Goal: Information Seeking & Learning: Learn about a topic

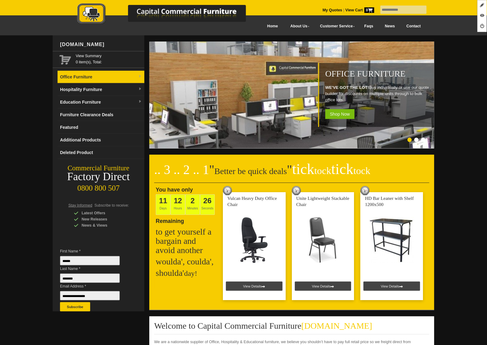
click at [89, 82] on link "Office Furniture" at bounding box center [101, 77] width 87 height 13
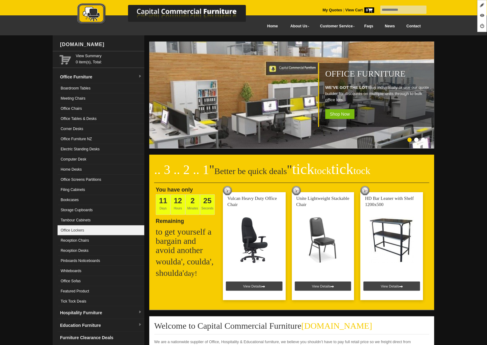
click at [90, 234] on link "Office Lockers" at bounding box center [101, 230] width 87 height 10
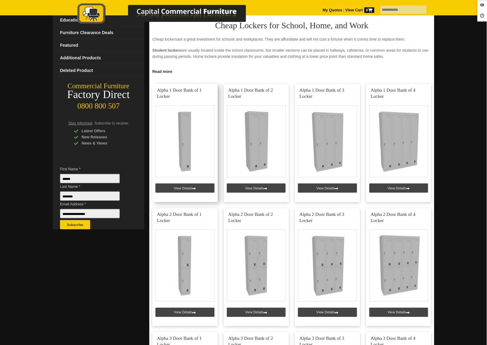
scroll to position [183, 0]
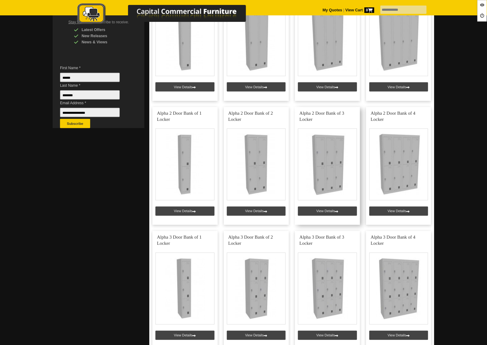
click at [336, 210] on link at bounding box center [327, 166] width 65 height 118
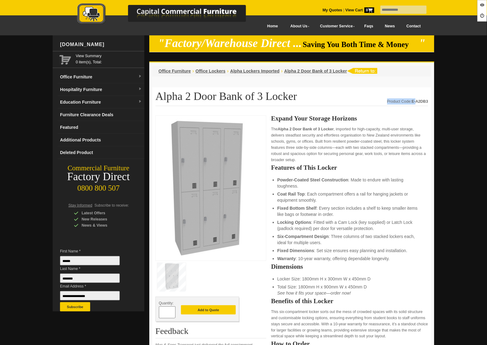
drag, startPoint x: 428, startPoint y: 100, endPoint x: 417, endPoint y: 102, distance: 11.4
click at [415, 102] on strong "E-A2DB3" at bounding box center [420, 101] width 17 height 4
drag, startPoint x: 412, startPoint y: 101, endPoint x: 428, endPoint y: 101, distance: 15.7
click at [428, 101] on strong "E-A2DB3" at bounding box center [420, 101] width 17 height 4
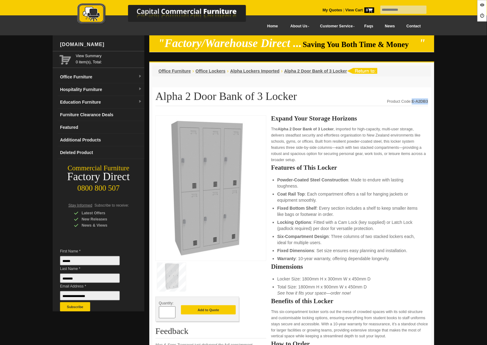
copy strong "E-A2DB3"
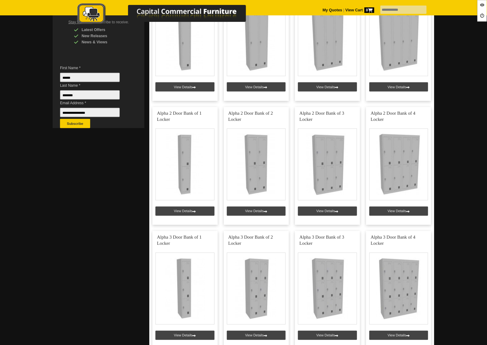
scroll to position [362, 0]
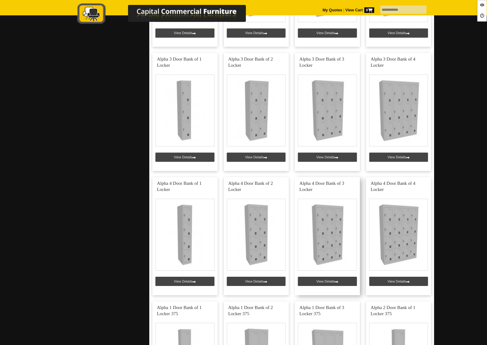
click at [323, 280] on link at bounding box center [327, 236] width 65 height 118
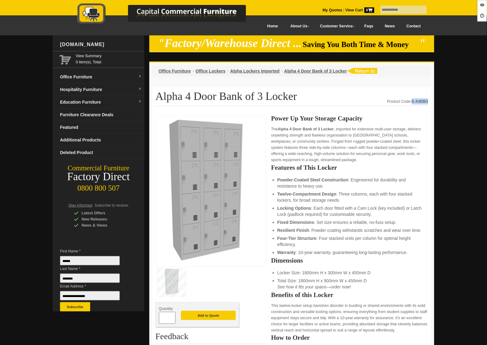
drag, startPoint x: 427, startPoint y: 100, endPoint x: 412, endPoint y: 102, distance: 15.1
click at [412, 102] on strong "E-A4DB3" at bounding box center [420, 101] width 17 height 4
copy strong "E-A4DB3"
click at [101, 92] on link "Hospitality Furniture" at bounding box center [101, 89] width 87 height 13
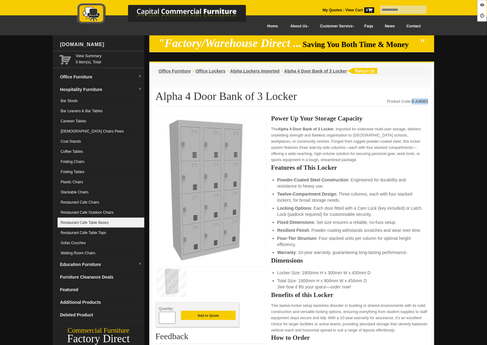
click at [113, 225] on link "Restaurant Cafe Table Bases" at bounding box center [101, 223] width 87 height 10
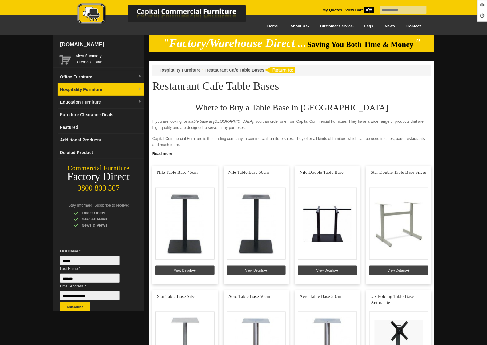
click at [91, 86] on link "Hospitality Furniture" at bounding box center [101, 89] width 87 height 13
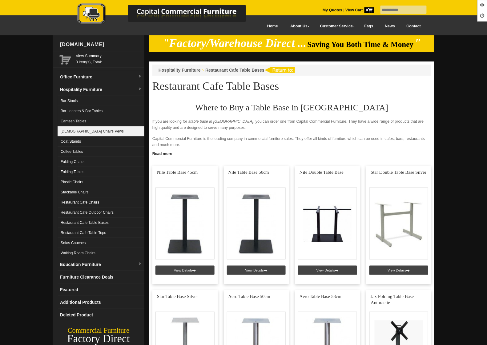
click at [83, 130] on link "[DEMOGRAPHIC_DATA] Chairs Pews" at bounding box center [101, 131] width 87 height 10
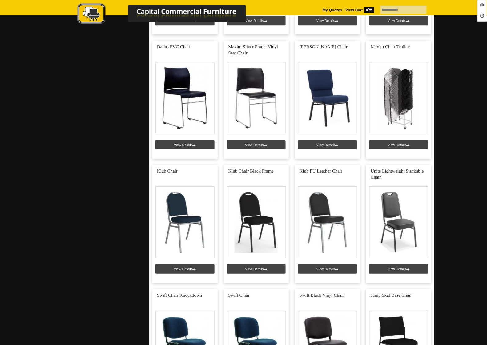
scroll to position [501, 0]
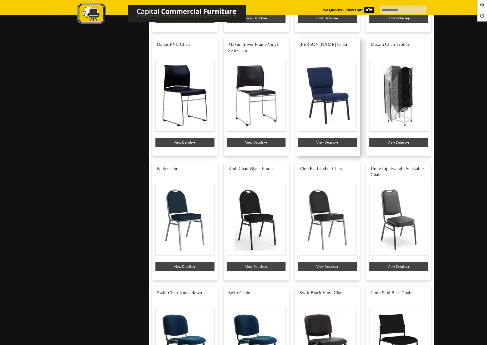
click at [327, 141] on link at bounding box center [327, 97] width 65 height 118
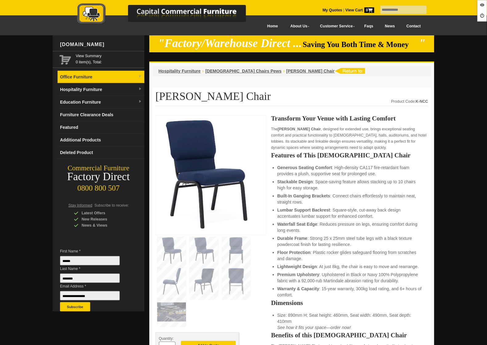
click at [87, 78] on link "Office Furniture" at bounding box center [101, 77] width 87 height 13
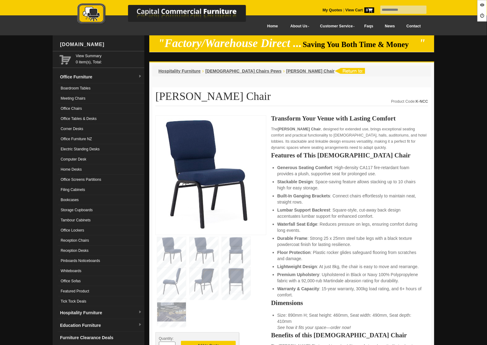
click at [79, 269] on link "Whiteboards" at bounding box center [101, 271] width 87 height 10
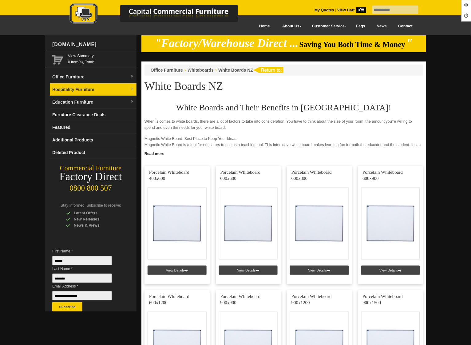
click at [100, 94] on link "Hospitality Furniture" at bounding box center [93, 89] width 87 height 13
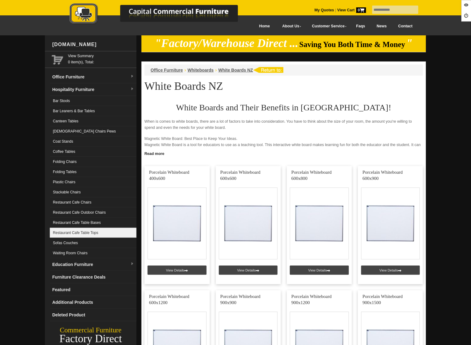
click at [96, 232] on link "Restaurant Cafe Table Tops" at bounding box center [93, 233] width 87 height 10
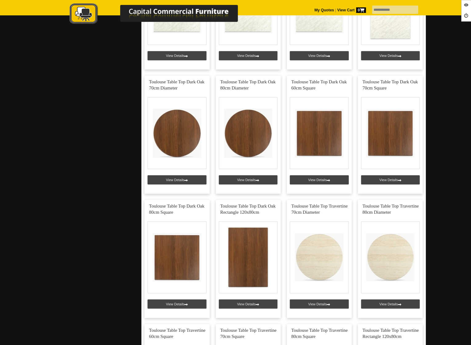
scroll to position [460, 0]
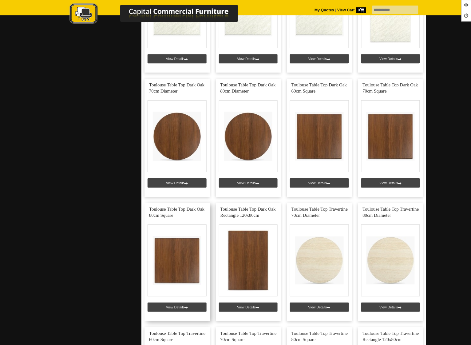
click at [163, 308] on link at bounding box center [177, 262] width 65 height 118
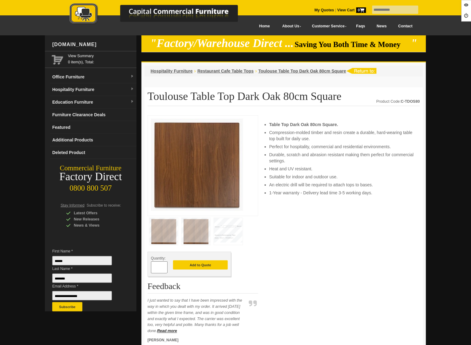
click at [236, 230] on img at bounding box center [228, 231] width 29 height 27
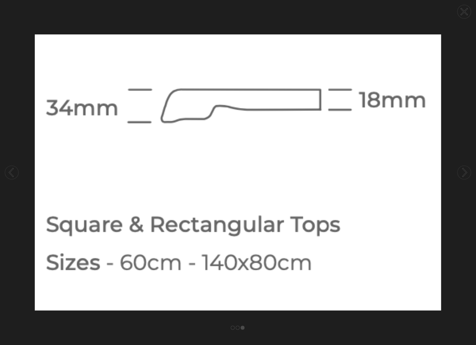
click at [467, 12] on circle at bounding box center [464, 12] width 14 height 14
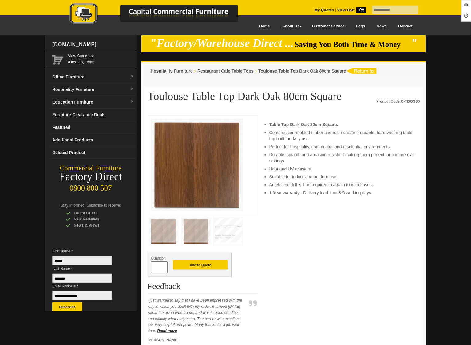
click at [193, 234] on img at bounding box center [196, 231] width 29 height 27
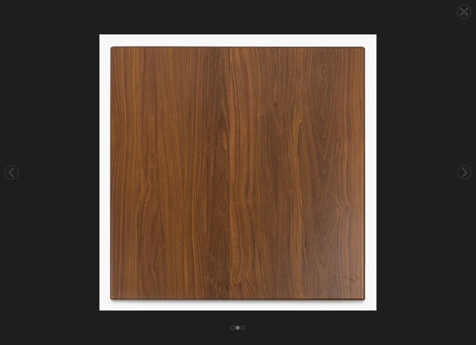
click at [470, 11] on circle at bounding box center [464, 12] width 14 height 14
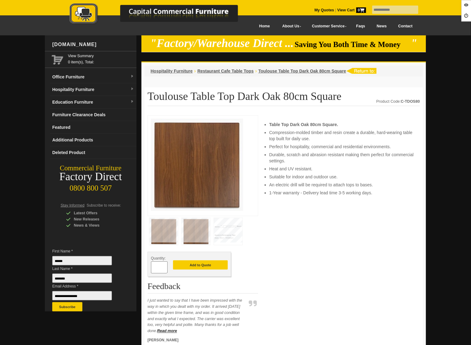
click at [229, 234] on img at bounding box center [228, 231] width 29 height 27
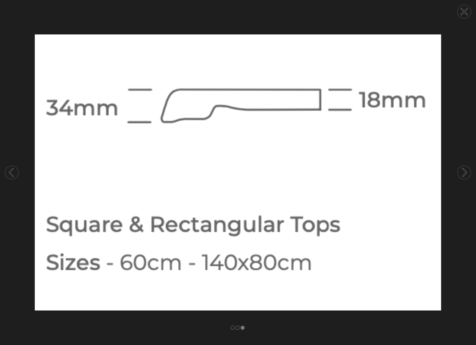
click at [466, 13] on icon at bounding box center [464, 12] width 6 height 6
